Goal: Task Accomplishment & Management: Complete application form

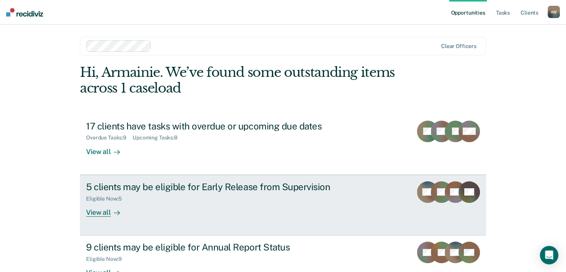
click at [293, 193] on div "Eligible Now : 5" at bounding box center [221, 198] width 270 height 10
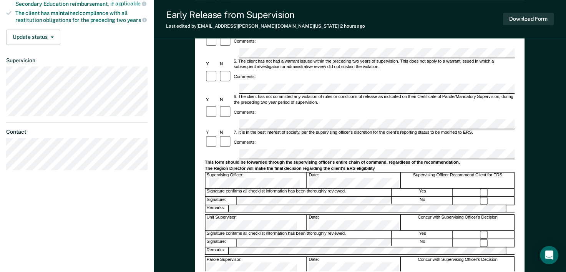
scroll to position [251, 0]
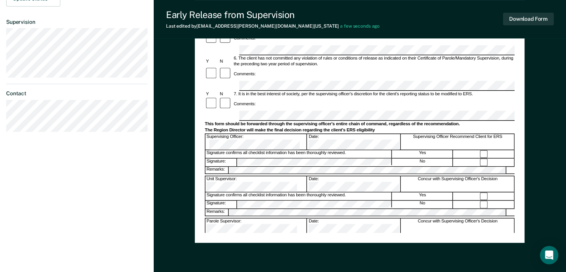
click at [256, 176] on div "Unit Supervisor: Date: Concur with Supervising Officer's Decision" at bounding box center [360, 184] width 310 height 16
